Goal: Task Accomplishment & Management: Manage account settings

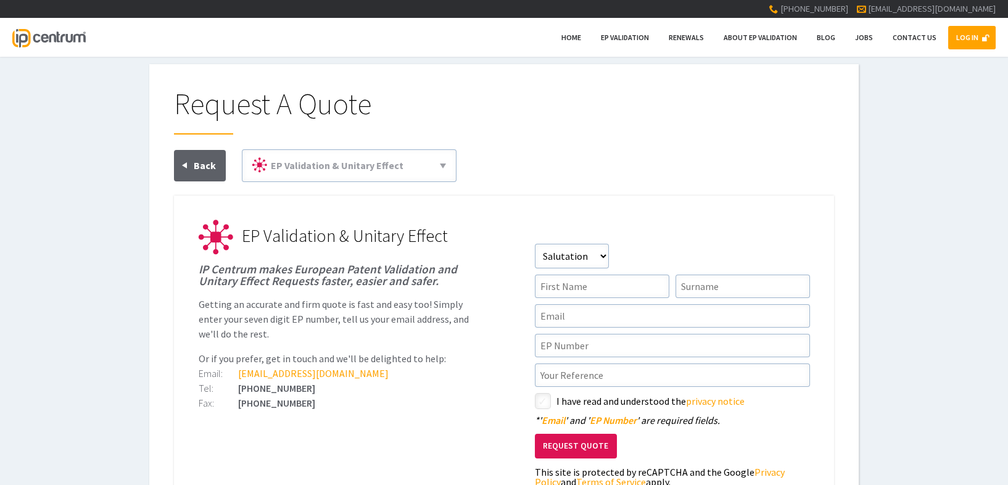
click at [991, 44] on link "LOG IN" at bounding box center [972, 37] width 48 height 23
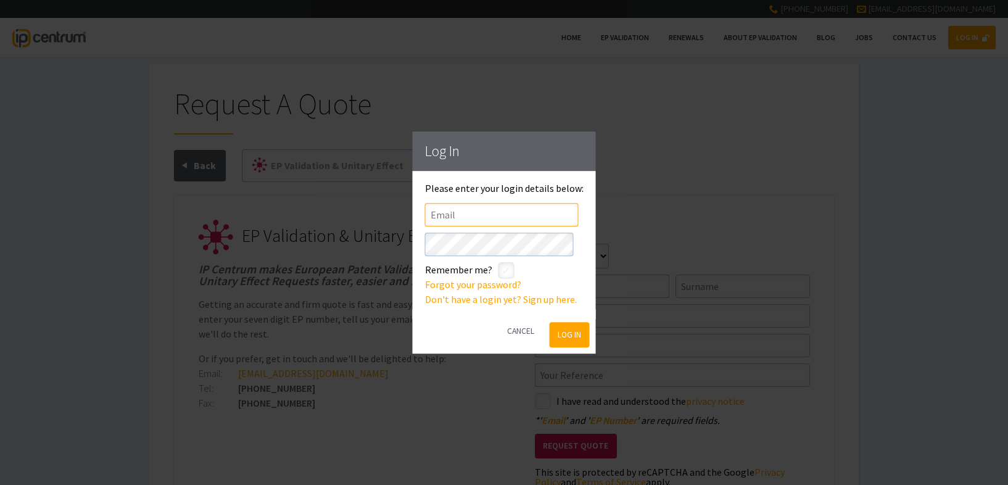
click at [516, 207] on input"] "text" at bounding box center [502, 214] width 154 height 23
type input"] "[EMAIL_ADDRESS][DOMAIN_NAME]"
click at [511, 265] on input"] "checkbox" at bounding box center [508, 271] width 15 height 15
checkbox input"] "true"
click at [578, 337] on button "Log In" at bounding box center [569, 334] width 40 height 25
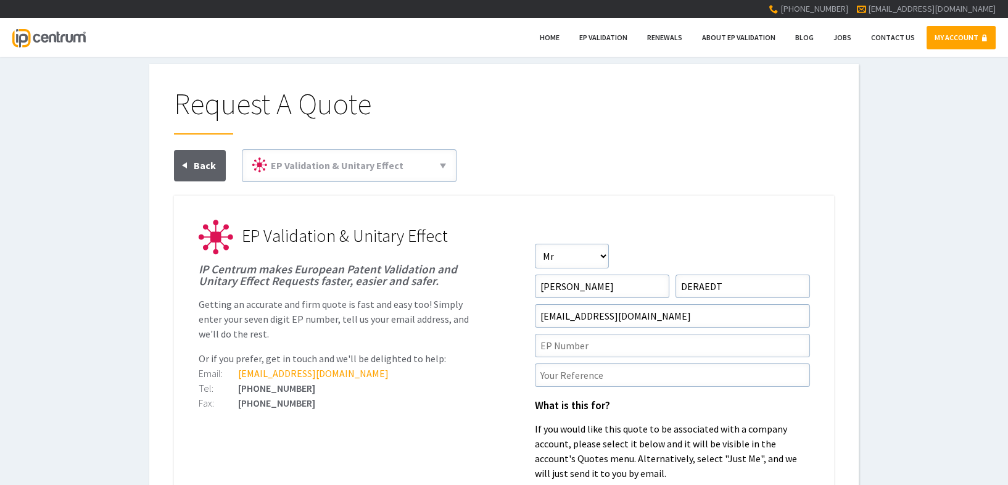
click at [966, 32] on link "MY ACCOUNT" at bounding box center [961, 37] width 69 height 23
